Goal: Information Seeking & Learning: Learn about a topic

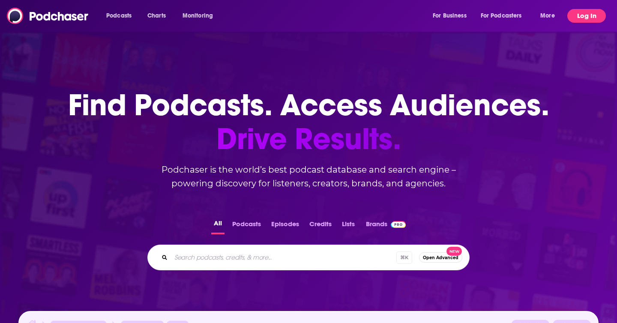
click at [587, 15] on button "Log In" at bounding box center [586, 16] width 39 height 14
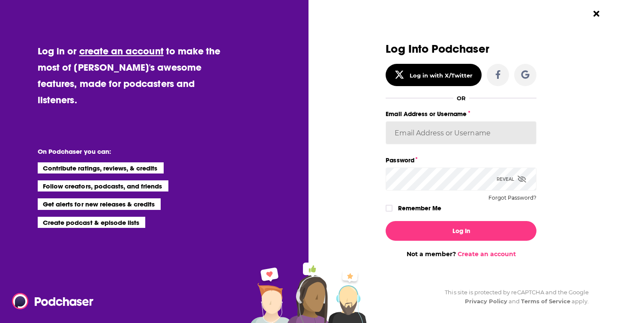
click at [436, 131] on input "Email Address or Username" at bounding box center [460, 132] width 151 height 23
type input "leopr"
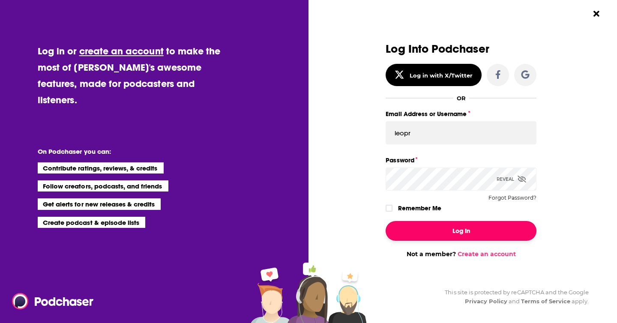
click at [455, 230] on button "Log In" at bounding box center [460, 231] width 151 height 20
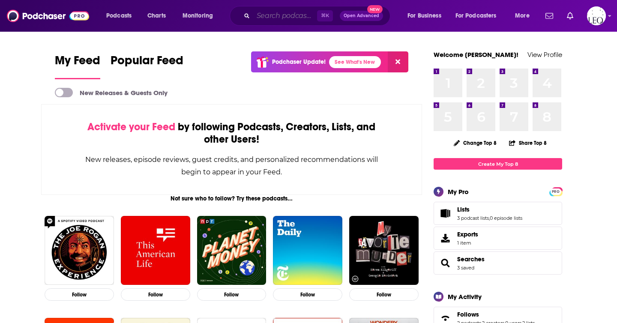
click at [296, 18] on input "Search podcasts, credits, & more..." at bounding box center [285, 16] width 64 height 14
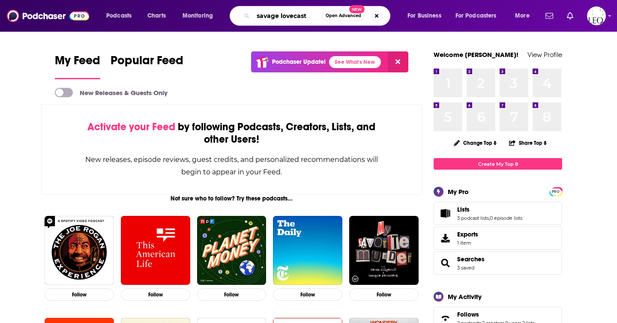
type input "savage lovecast"
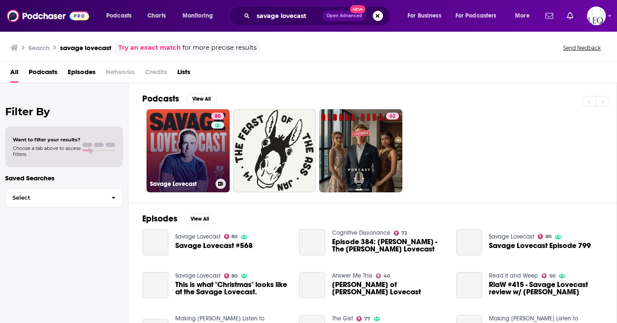
click at [157, 168] on link "80 Savage Lovecast" at bounding box center [187, 150] width 83 height 83
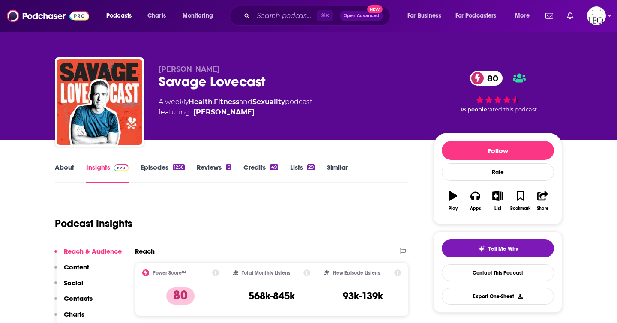
click at [55, 171] on link "About" at bounding box center [64, 173] width 19 height 20
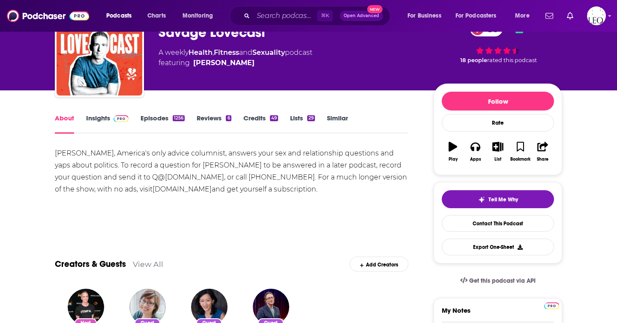
scroll to position [31, 0]
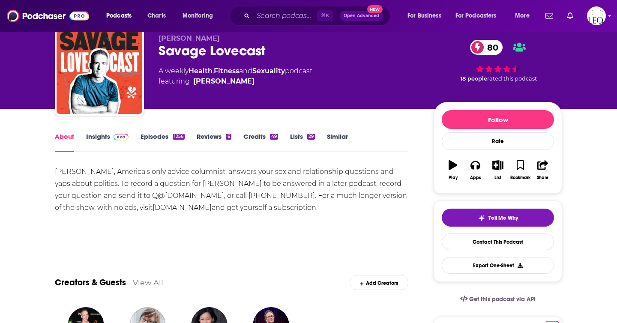
click at [166, 136] on link "Episodes 1256" at bounding box center [162, 142] width 44 height 20
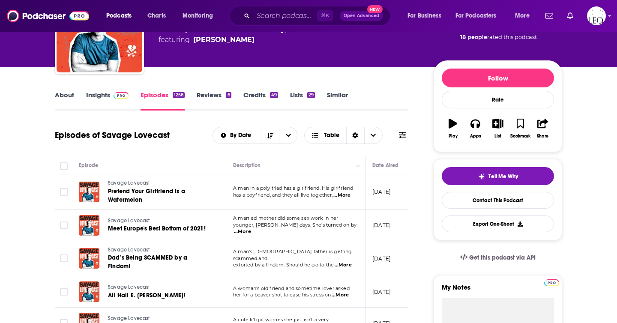
scroll to position [73, 0]
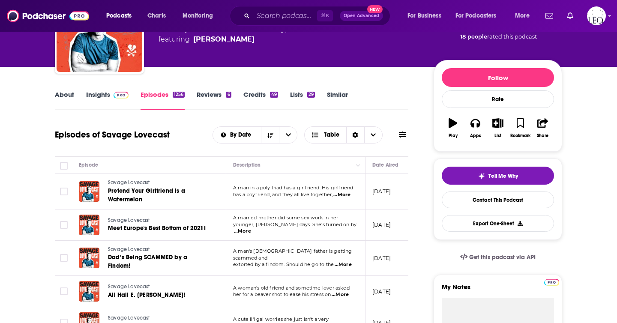
click at [404, 134] on icon at bounding box center [402, 134] width 7 height 7
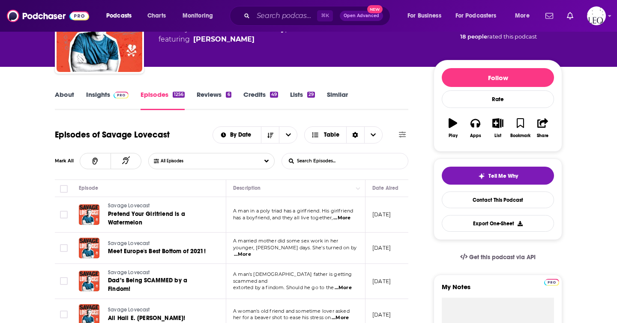
click at [342, 166] on input "List Search Input" at bounding box center [326, 160] width 89 height 15
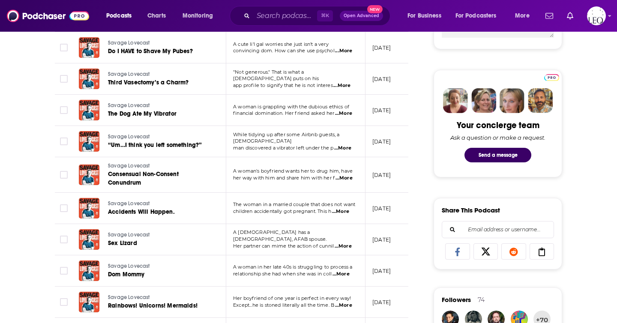
scroll to position [0, 0]
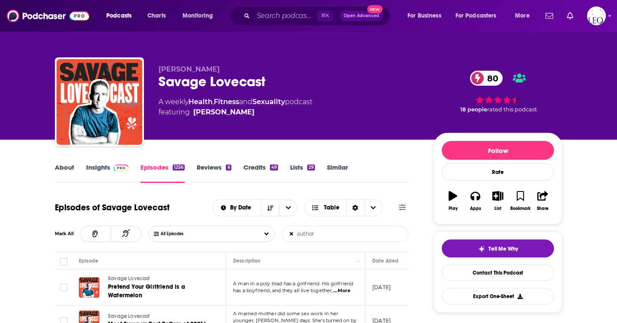
click at [321, 233] on input "author" at bounding box center [326, 233] width 89 height 15
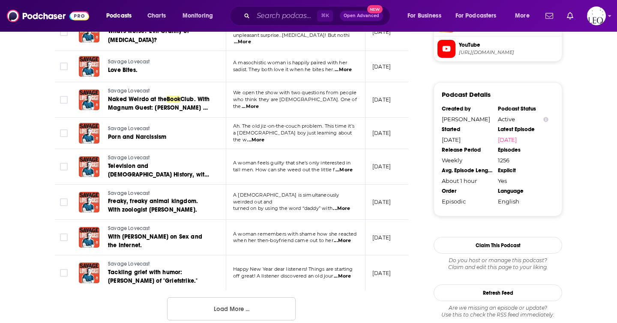
scroll to position [822, 0]
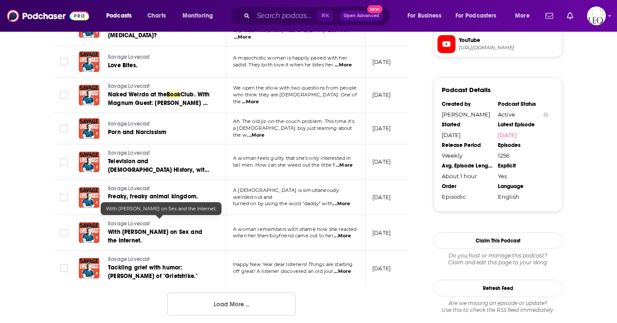
type input "book"
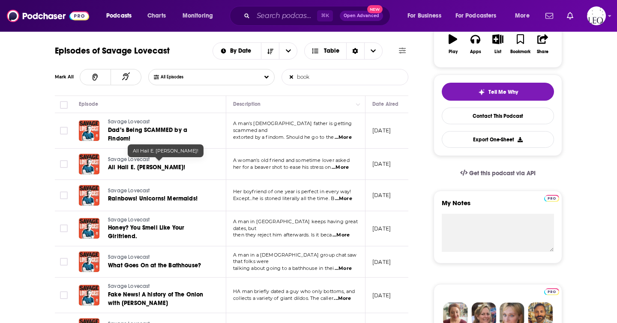
scroll to position [170, 0]
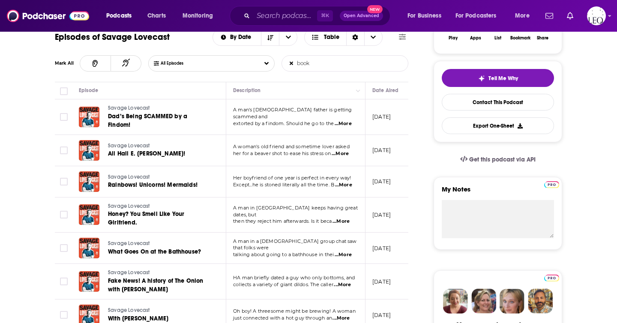
click at [341, 150] on span "...More" at bounding box center [339, 153] width 17 height 7
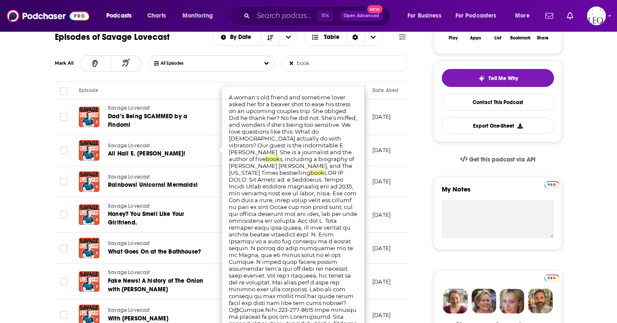
click at [389, 179] on p "June 24, 2025" at bounding box center [381, 181] width 18 height 7
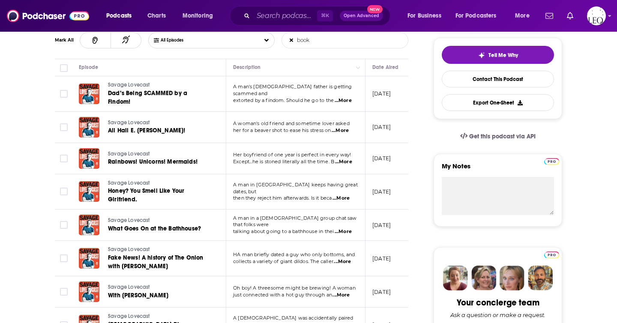
scroll to position [204, 0]
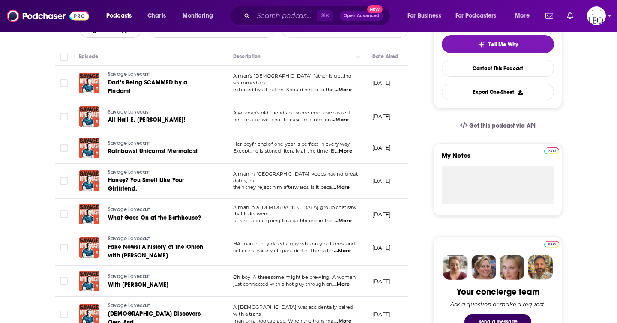
click at [344, 148] on span "...More" at bounding box center [343, 151] width 17 height 7
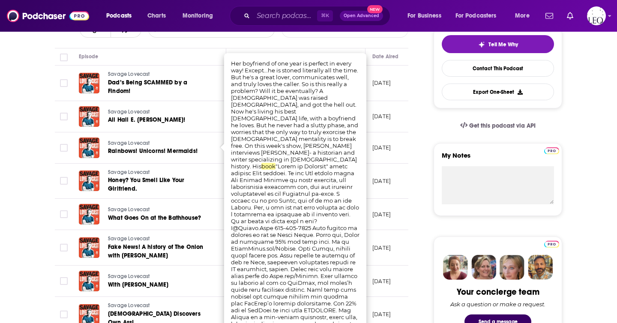
click at [399, 170] on td "May 27, 2025" at bounding box center [393, 182] width 56 height 36
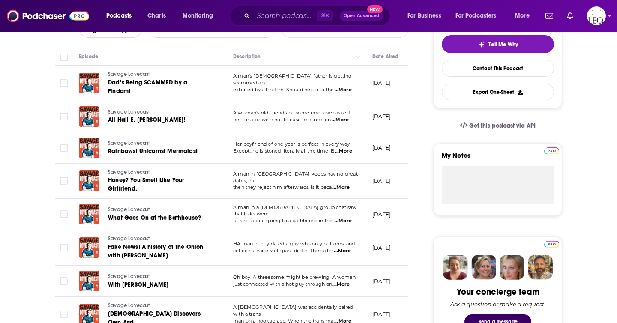
click at [345, 184] on span "...More" at bounding box center [340, 187] width 17 height 7
click at [397, 191] on td "May 27, 2025" at bounding box center [393, 182] width 56 height 36
click at [343, 218] on span "...More" at bounding box center [342, 221] width 17 height 7
click at [395, 220] on td "May 20, 2025" at bounding box center [393, 214] width 56 height 31
click at [346, 247] on span "...More" at bounding box center [342, 250] width 17 height 7
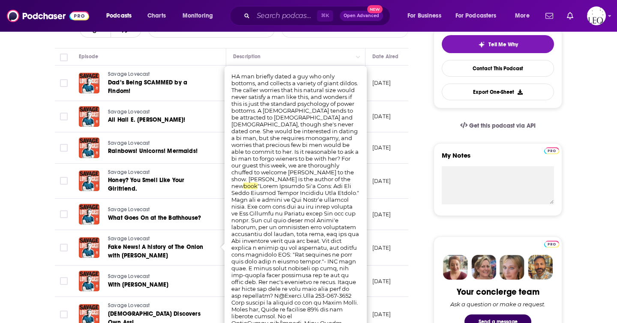
click at [400, 234] on td "May 13, 2025" at bounding box center [393, 248] width 56 height 36
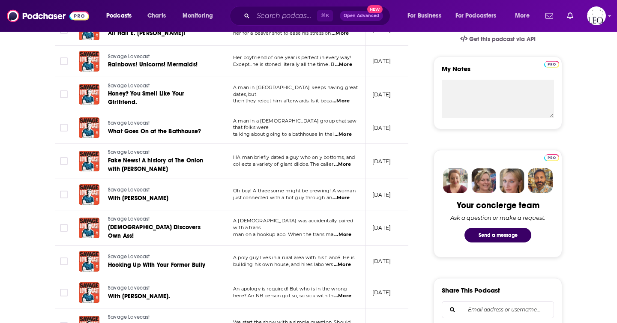
scroll to position [291, 0]
click at [350, 161] on span "...More" at bounding box center [342, 164] width 17 height 7
click at [401, 173] on td "May 13, 2025" at bounding box center [393, 161] width 56 height 36
click at [343, 194] on span "...More" at bounding box center [340, 197] width 17 height 7
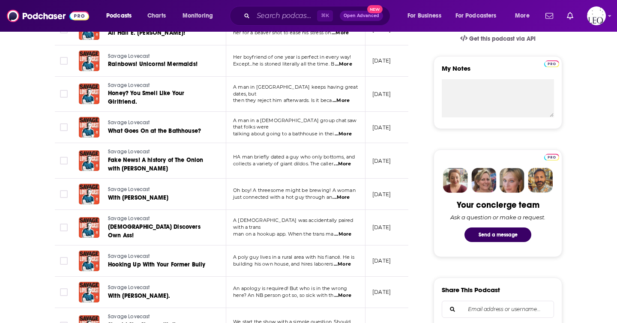
click at [347, 231] on span "...More" at bounding box center [342, 234] width 17 height 7
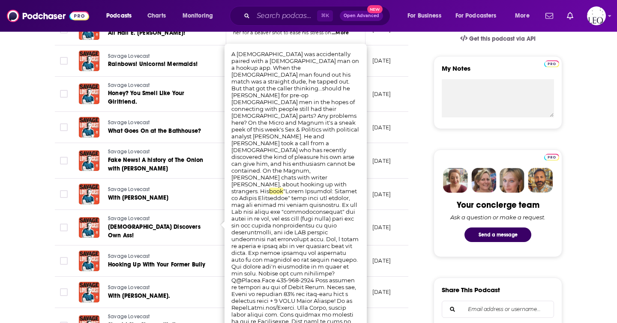
click at [388, 224] on p "February 4, 2025" at bounding box center [381, 227] width 18 height 7
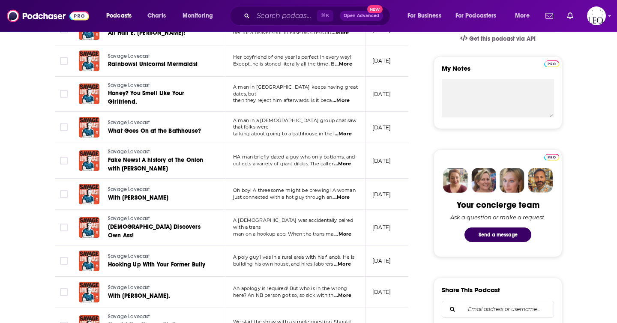
click at [349, 261] on span "...More" at bounding box center [342, 264] width 17 height 7
click at [399, 235] on td "February 4, 2025" at bounding box center [393, 228] width 56 height 36
click at [342, 292] on span "...More" at bounding box center [342, 295] width 17 height 7
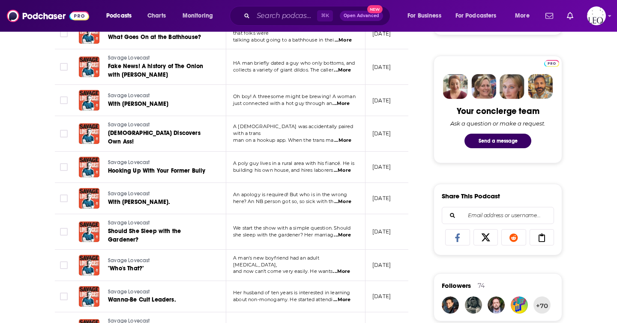
scroll to position [405, 0]
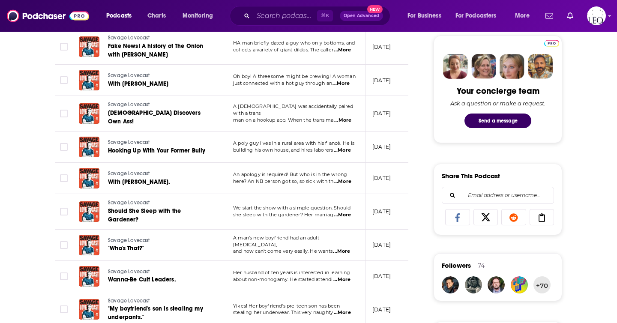
click at [345, 212] on span "...More" at bounding box center [342, 215] width 17 height 7
click at [392, 215] on td "August 6, 2024" at bounding box center [393, 212] width 56 height 36
click at [345, 248] on span "...More" at bounding box center [341, 251] width 17 height 7
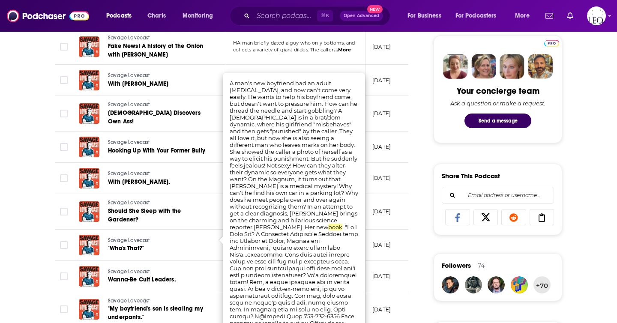
click at [402, 230] on td "July 16, 2024" at bounding box center [393, 245] width 56 height 31
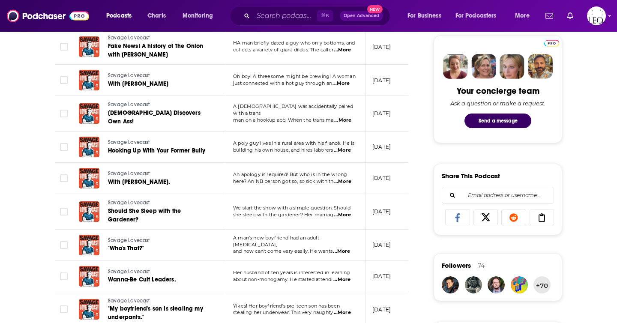
scroll to position [0, 0]
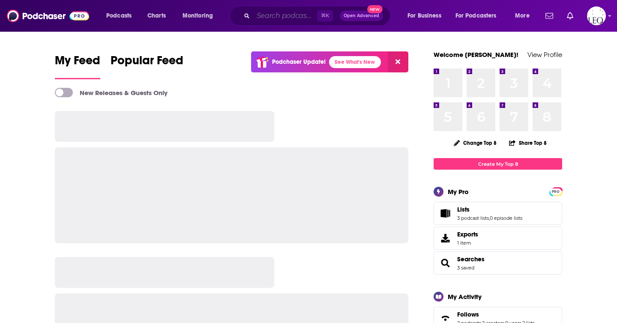
click at [280, 12] on input "Search podcasts, credits, & more..." at bounding box center [285, 16] width 64 height 14
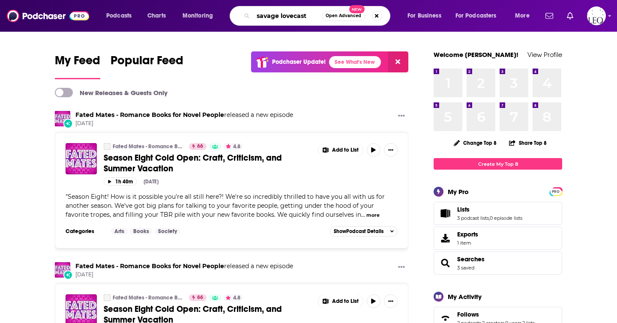
type input "savage lovecast"
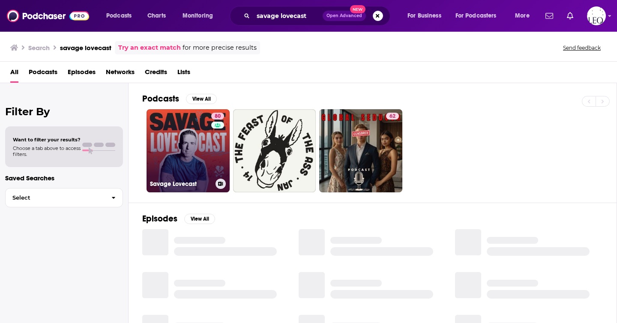
click at [176, 140] on link "80 Savage Lovecast" at bounding box center [187, 150] width 83 height 83
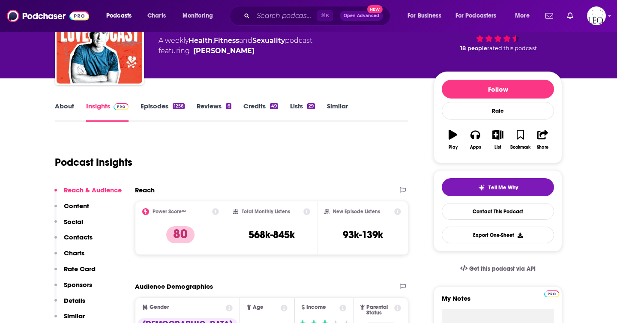
scroll to position [64, 0]
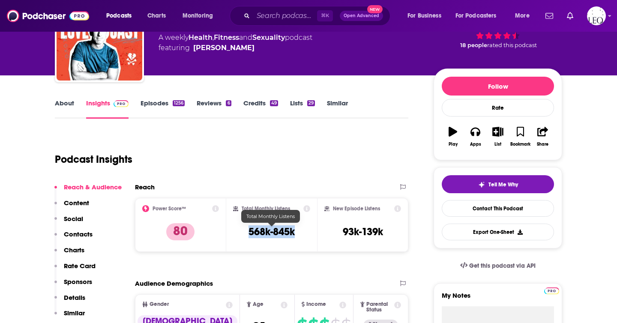
drag, startPoint x: 310, startPoint y: 231, endPoint x: 243, endPoint y: 231, distance: 66.4
click at [243, 231] on div "Total Monthly Listens 568k-845k" at bounding box center [272, 224] width 78 height 39
copy h3 "568k-845k"
drag, startPoint x: 395, startPoint y: 231, endPoint x: 337, endPoint y: 230, distance: 57.4
click at [337, 230] on div "New Episode Listens 93k-139k" at bounding box center [362, 224] width 77 height 39
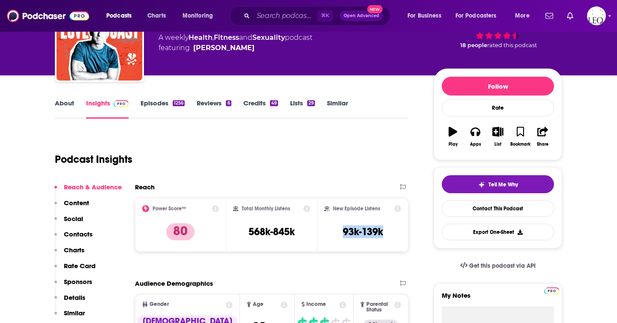
copy h3 "93k-139k"
